Goal: Information Seeking & Learning: Find specific fact

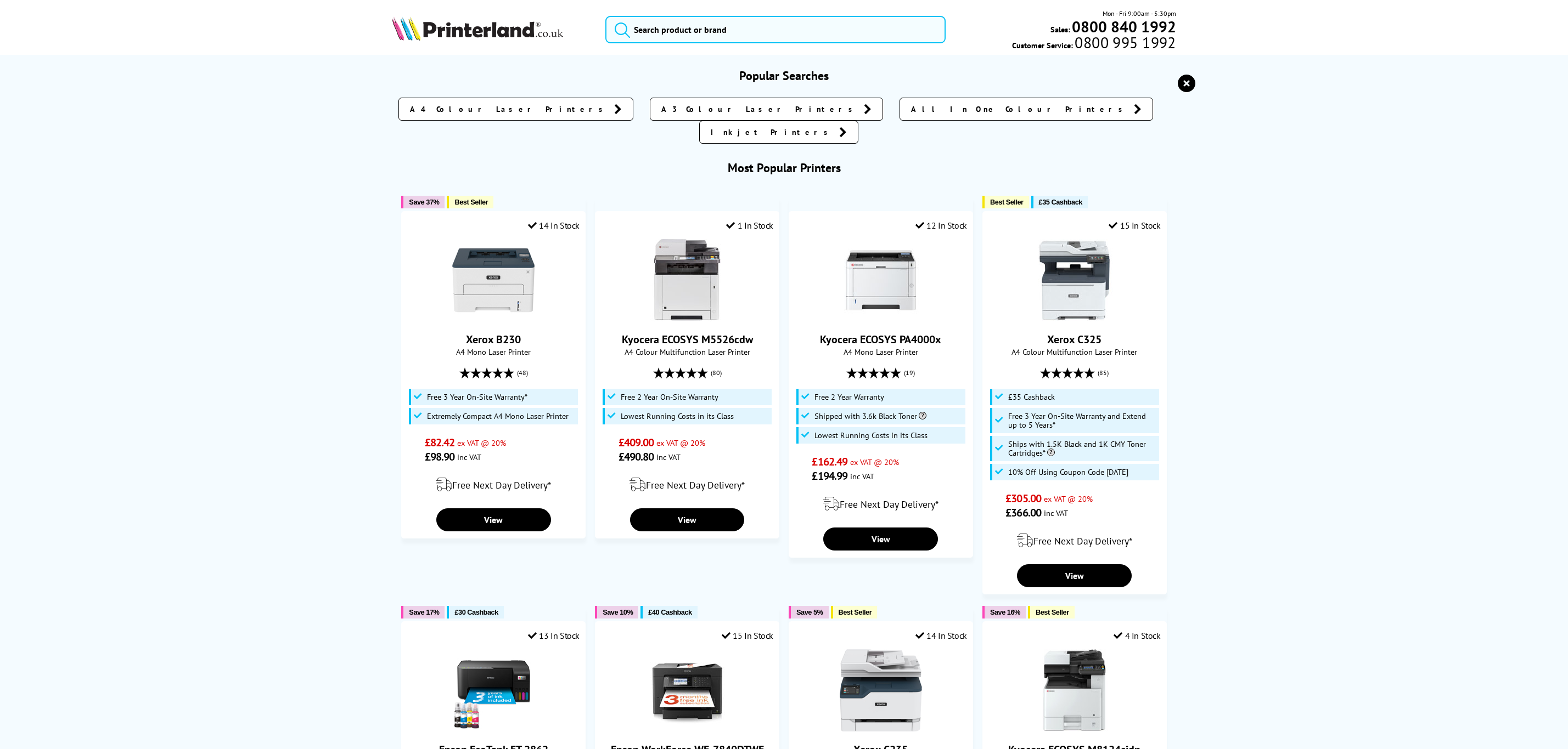
click at [718, 40] on input "search" at bounding box center [775, 29] width 339 height 27
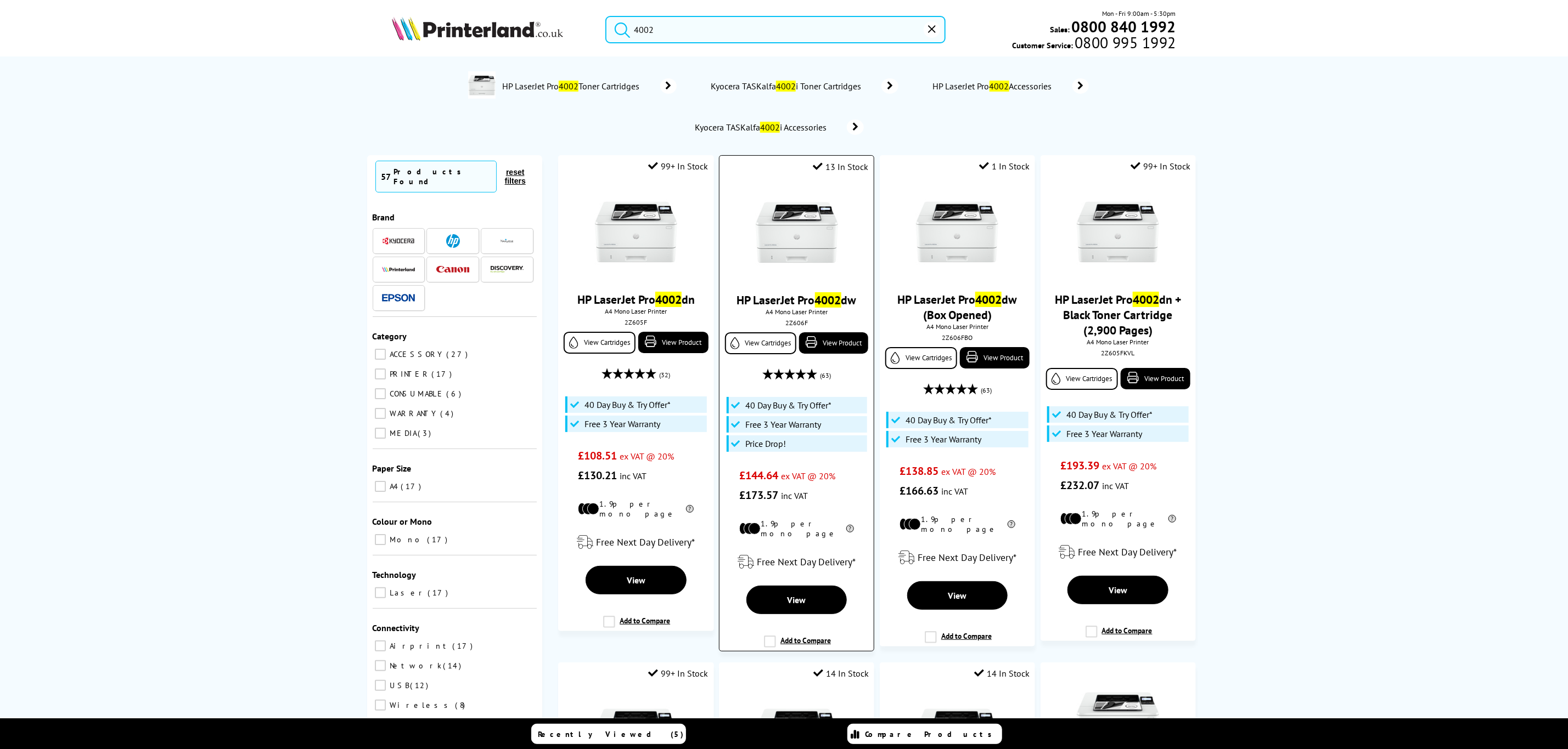
type input "4002"
click at [795, 231] on img at bounding box center [797, 233] width 82 height 82
